Goal: Transaction & Acquisition: Book appointment/travel/reservation

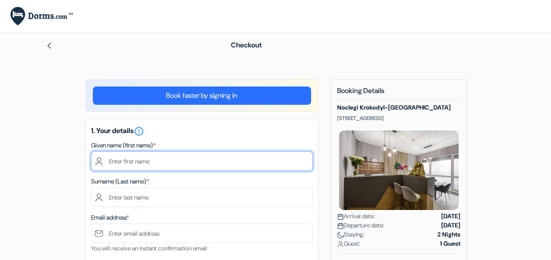
click at [166, 159] on input "text" at bounding box center [202, 162] width 222 height 20
type input "NAM"
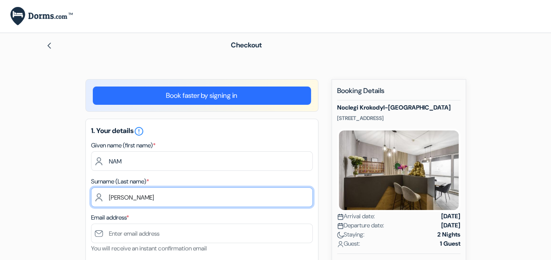
type input "[PERSON_NAME]"
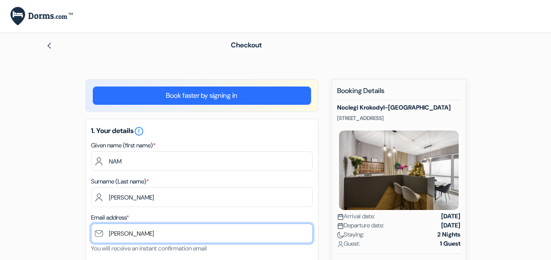
type input "[EMAIL_ADDRESS][DOMAIN_NAME]"
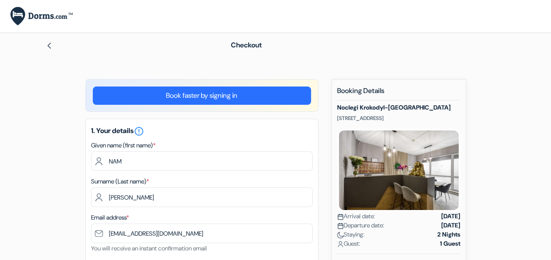
type input "Ta Nung"
type input "Thon 6"
type input "66114"
type input "0941365756"
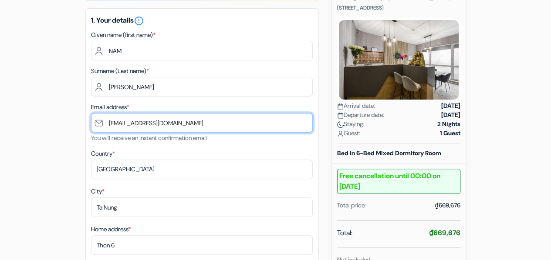
scroll to position [131, 0]
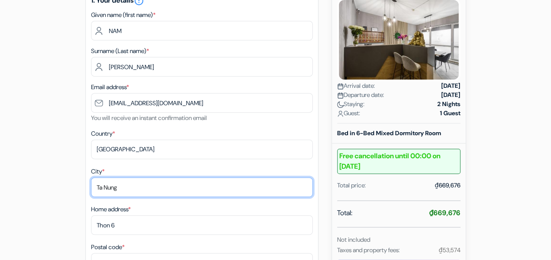
drag, startPoint x: 132, startPoint y: 187, endPoint x: 127, endPoint y: 195, distance: 9.8
click at [90, 190] on div "1. Your details error_outline Given name (first name) * NAM Surname (Last name)…" at bounding box center [201, 193] width 233 height 410
type input "[PERSON_NAME]"
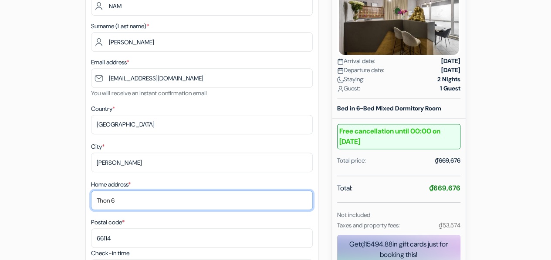
scroll to position [174, 0]
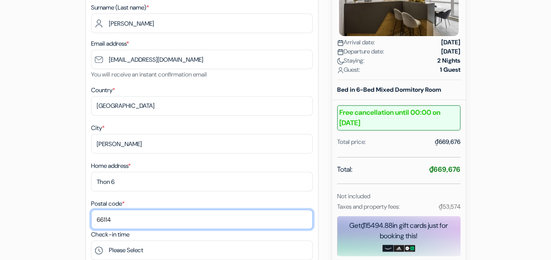
drag, startPoint x: 114, startPoint y: 221, endPoint x: 91, endPoint y: 220, distance: 23.5
click at [91, 220] on input "66114" at bounding box center [202, 220] width 222 height 20
type input "71115"
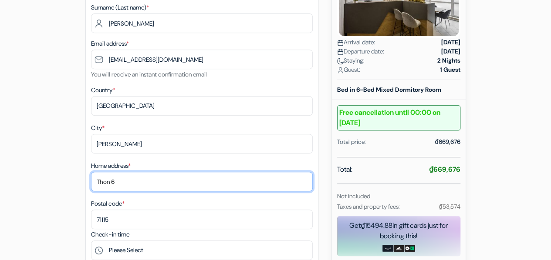
drag, startPoint x: 131, startPoint y: 186, endPoint x: 88, endPoint y: 182, distance: 43.8
click at [89, 182] on div "1. Your details error_outline Given name (first name) * NAM Surname (Last name)…" at bounding box center [201, 150] width 233 height 410
paste input "[STREET_ADDRESS]"
type input "[STREET_ADDRESS]"
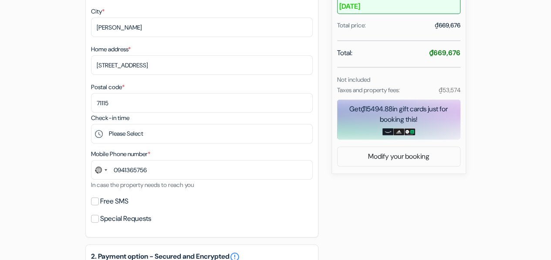
scroll to position [305, 0]
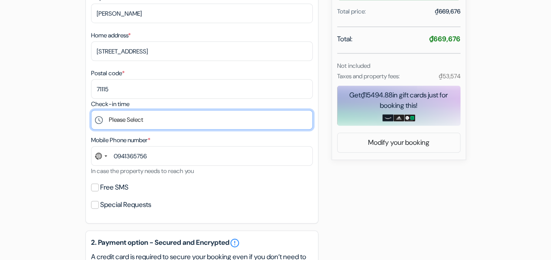
click at [136, 123] on select "Please Select 16:00 17:00 18:00 19:00 20:00 21:00 22:00" at bounding box center [202, 120] width 222 height 20
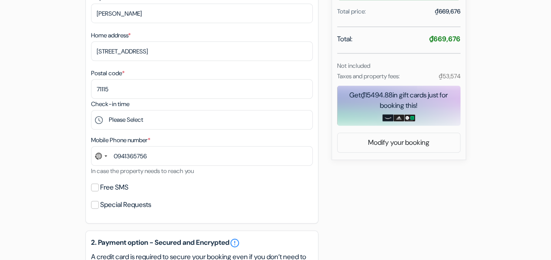
click at [50, 115] on div "add_box Noclegi Krokodyl-[GEOGRAPHIC_DATA] [STREET_ADDRESS] Property Details X …" at bounding box center [275, 164] width 496 height 781
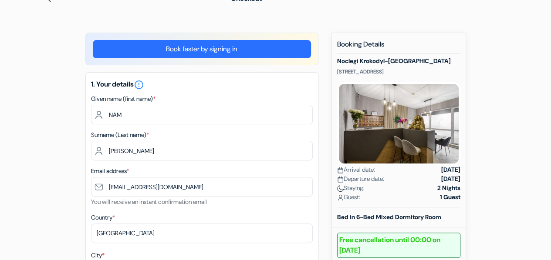
scroll to position [0, 0]
